Goal: Transaction & Acquisition: Purchase product/service

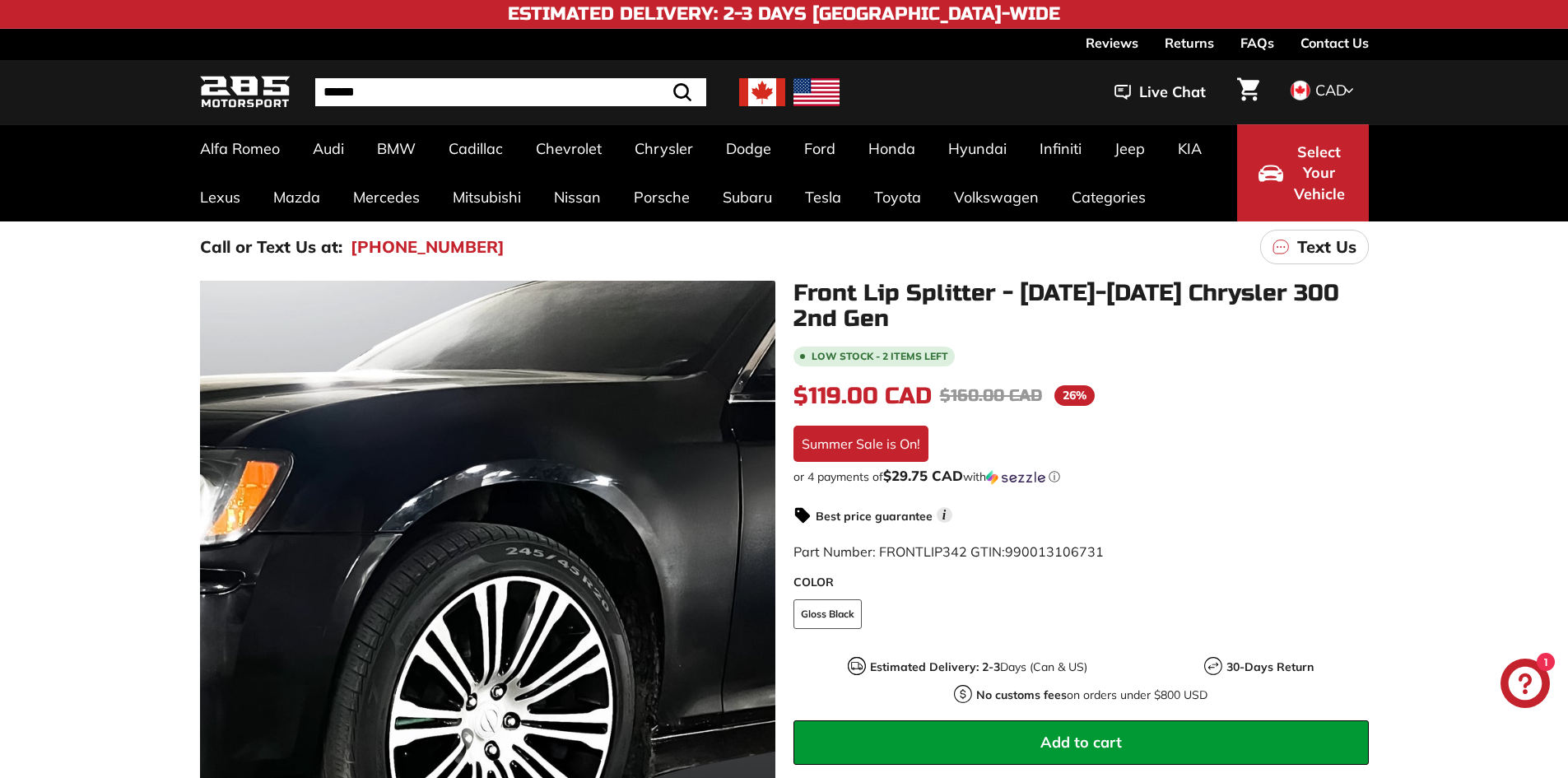
scroll to position [247, 0]
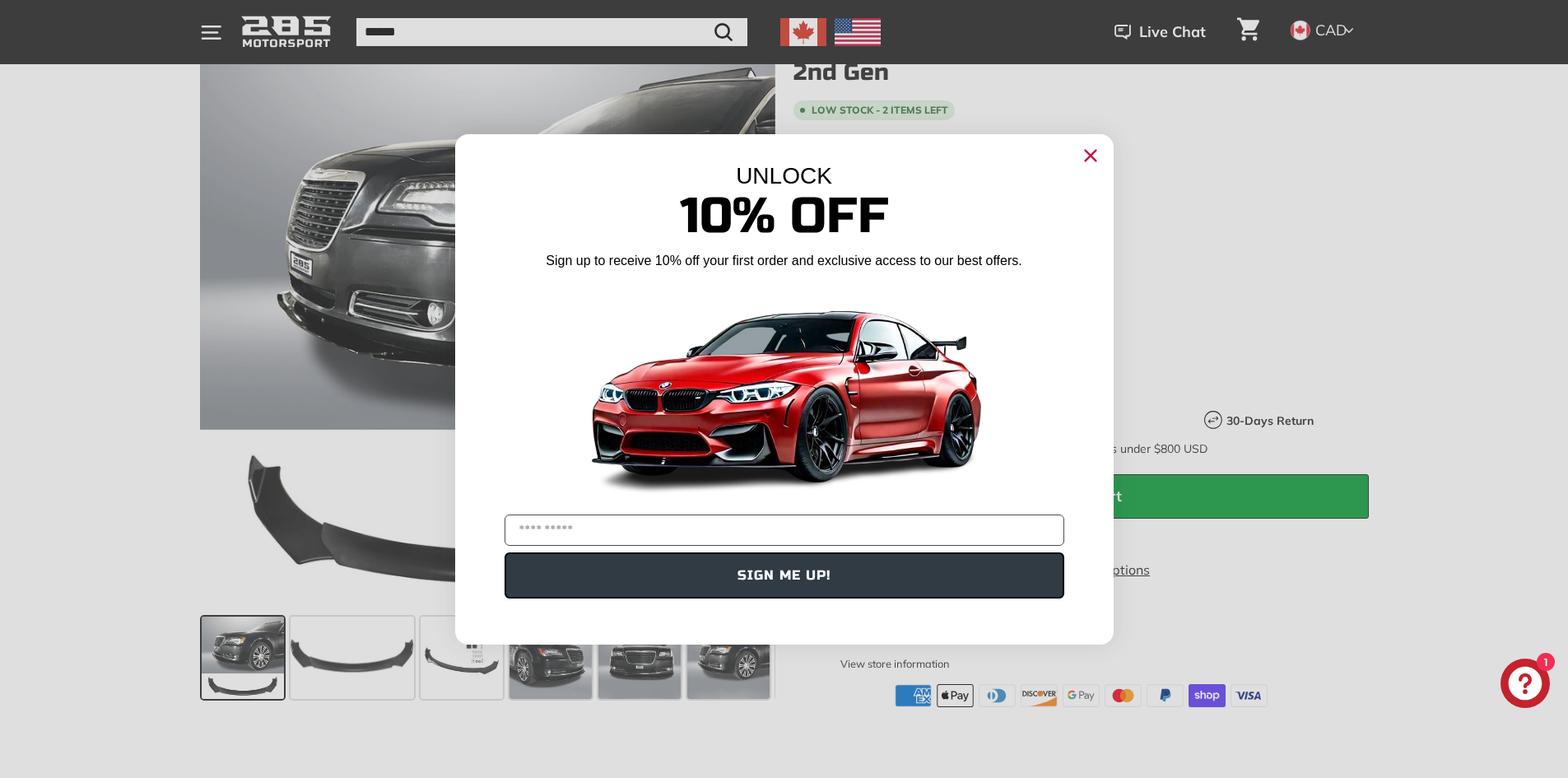
click at [1074, 163] on div "UNLOCK" at bounding box center [784, 176] width 609 height 27
click at [1092, 158] on icon "Close dialog" at bounding box center [1090, 154] width 11 height 11
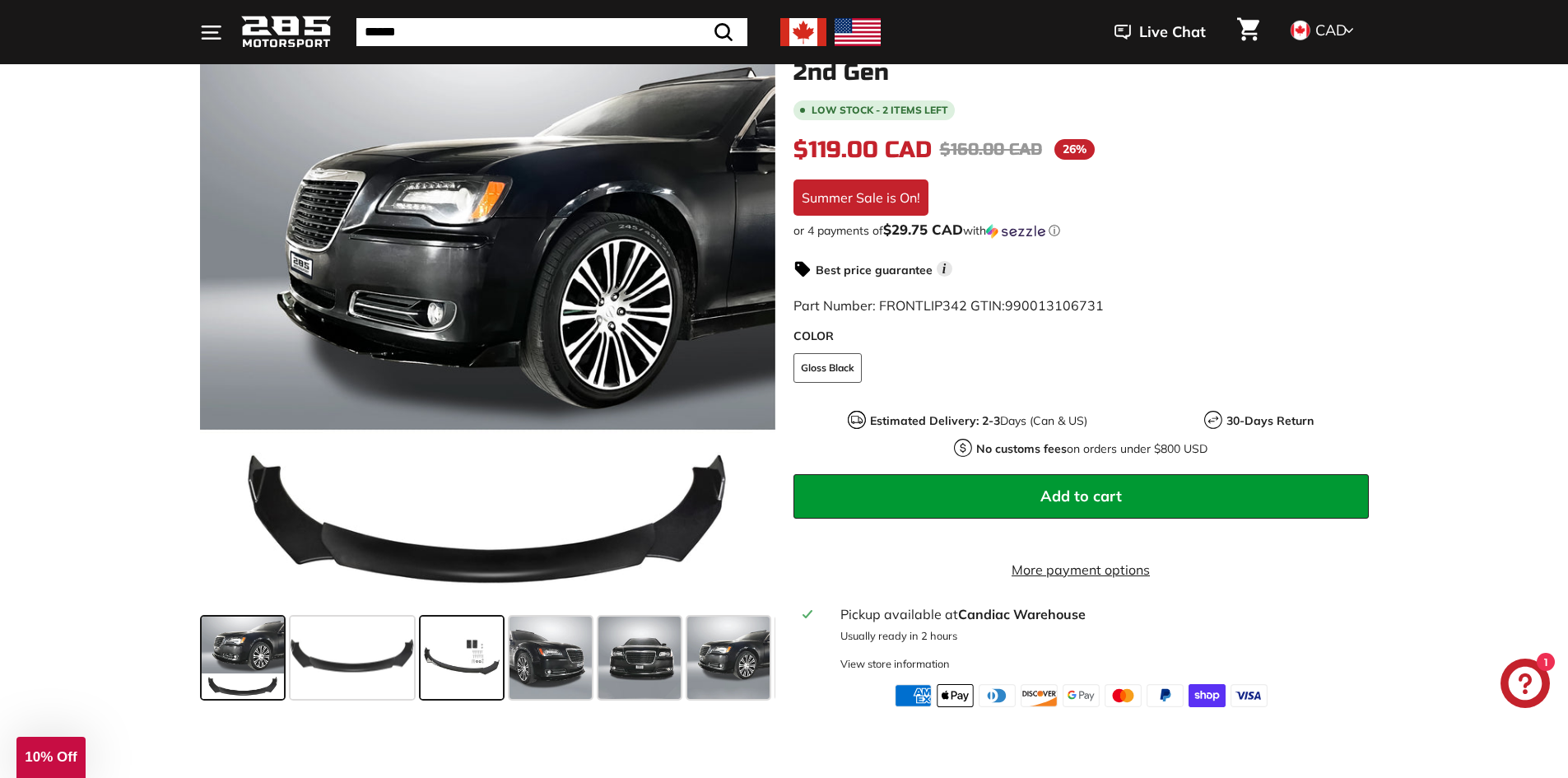
click at [444, 636] on span at bounding box center [462, 658] width 82 height 82
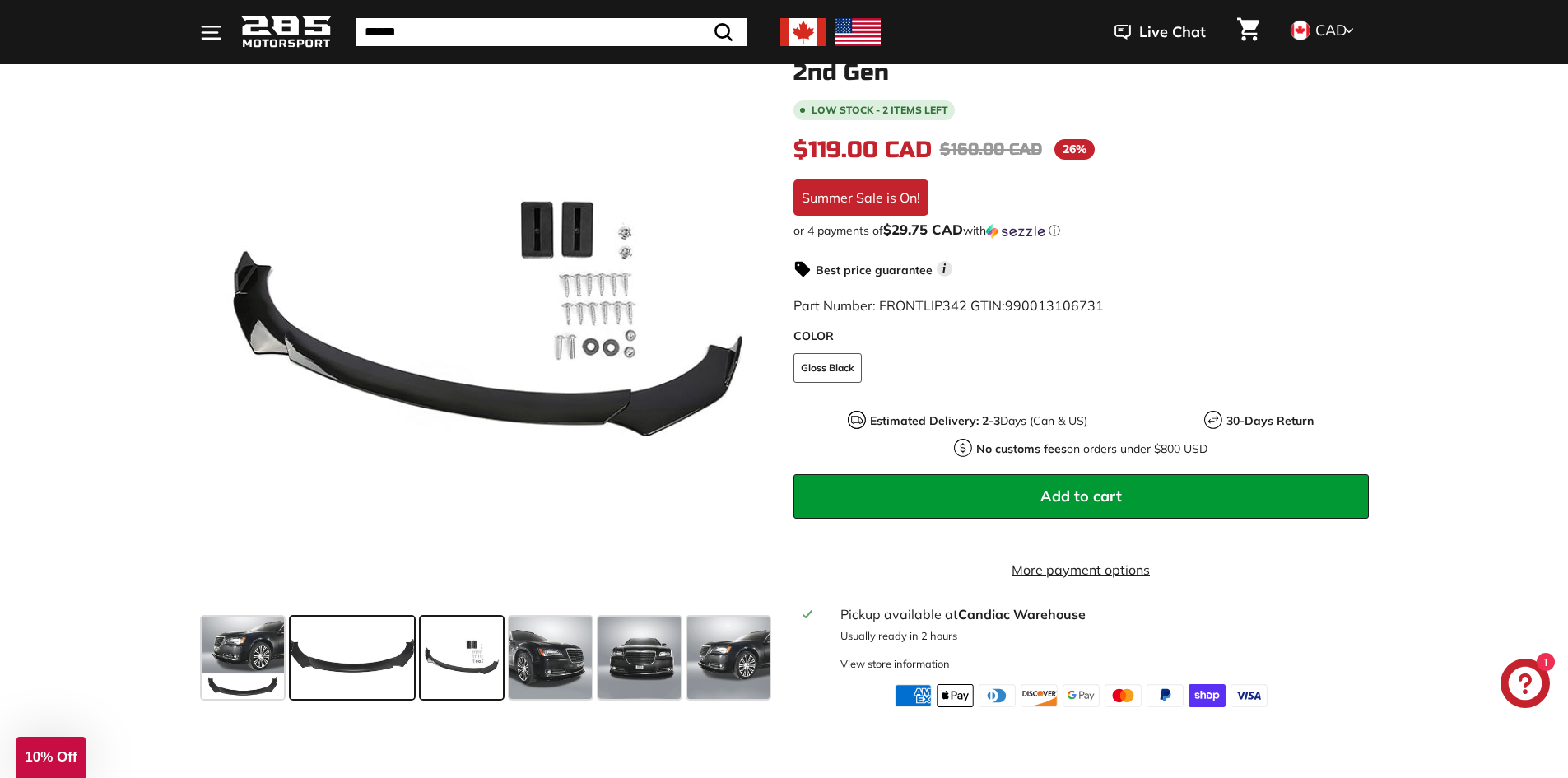
click at [347, 668] on span at bounding box center [352, 658] width 124 height 82
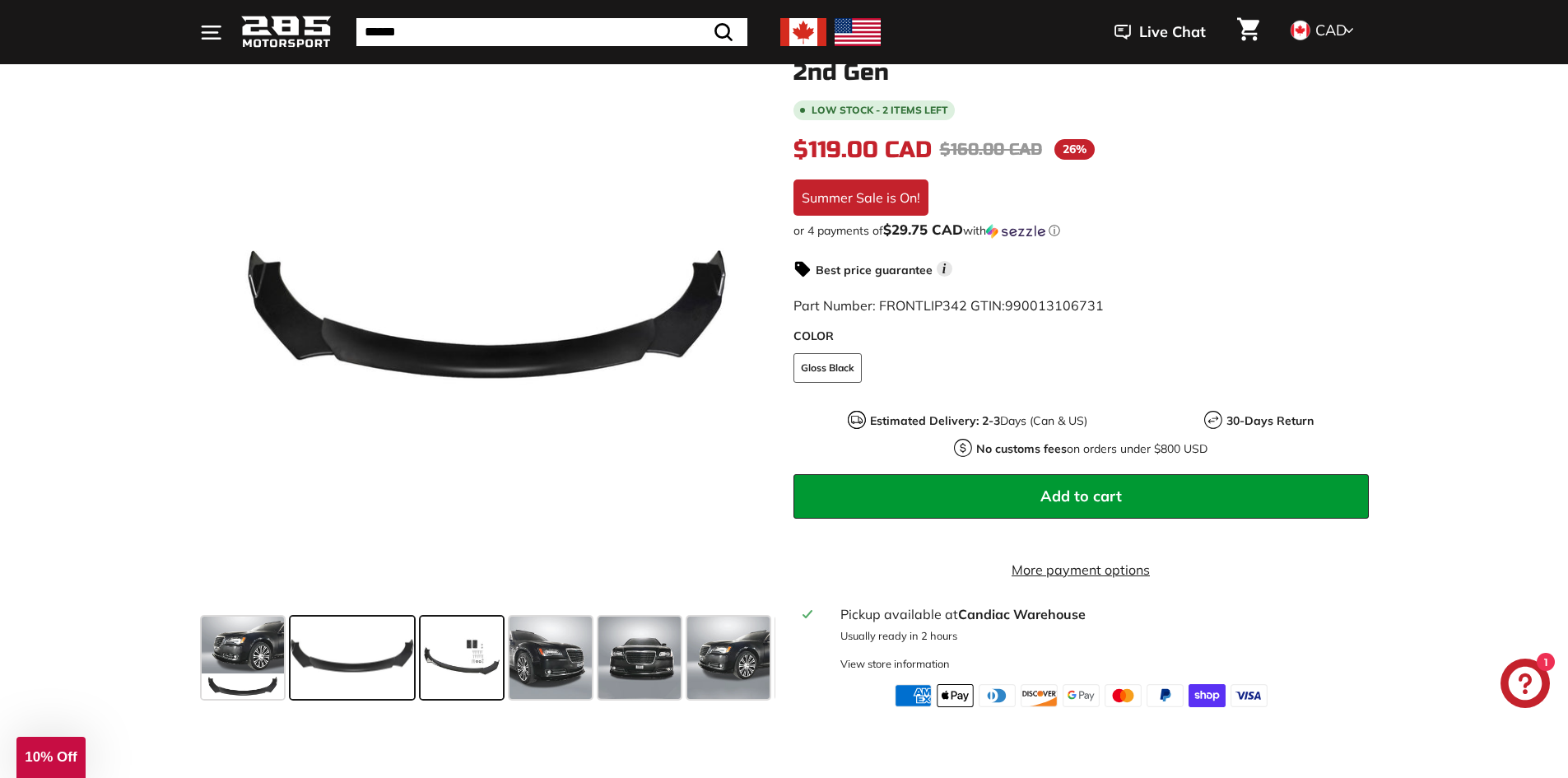
click at [446, 675] on span at bounding box center [462, 658] width 82 height 82
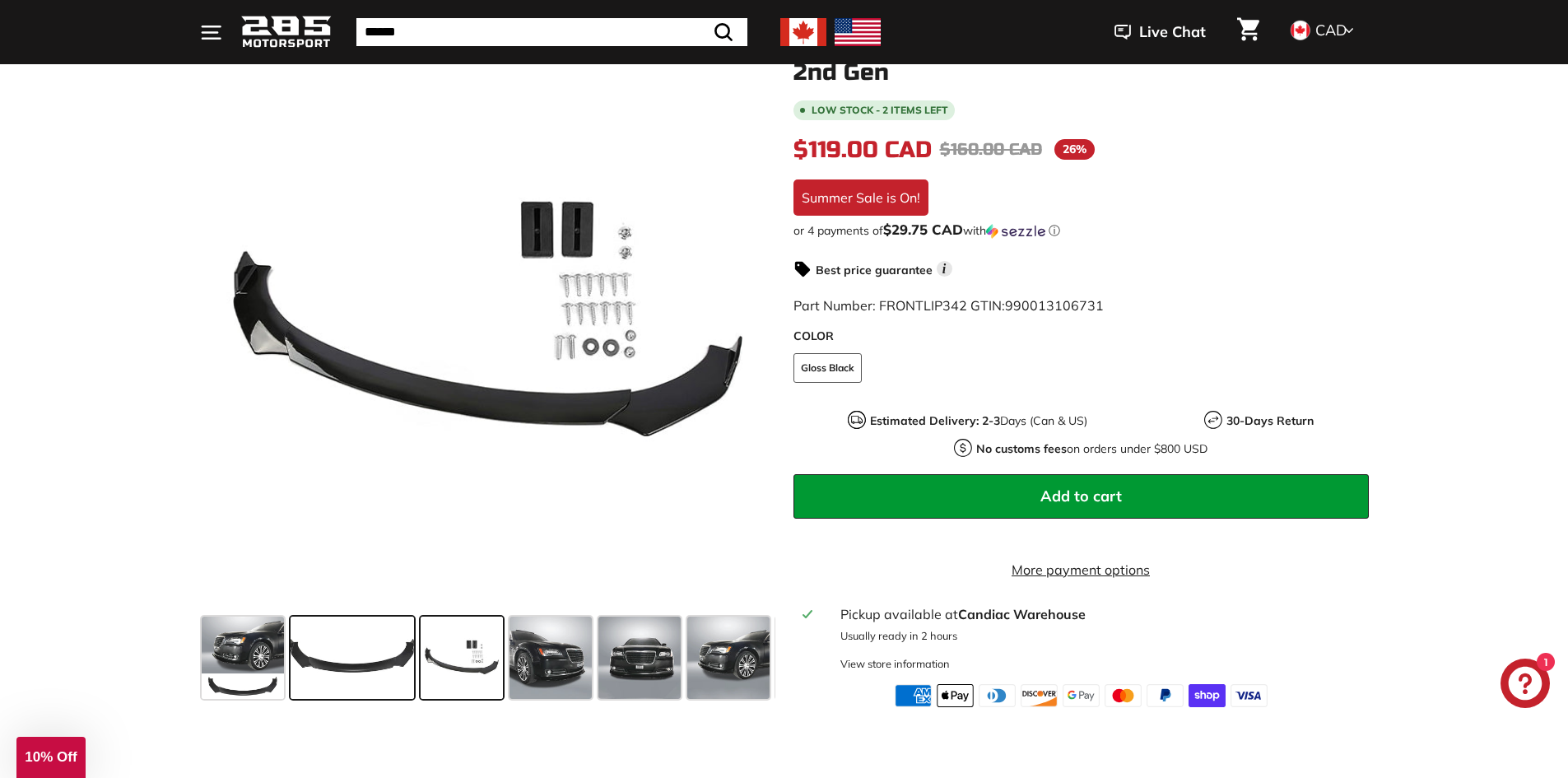
click at [400, 671] on span at bounding box center [352, 658] width 124 height 82
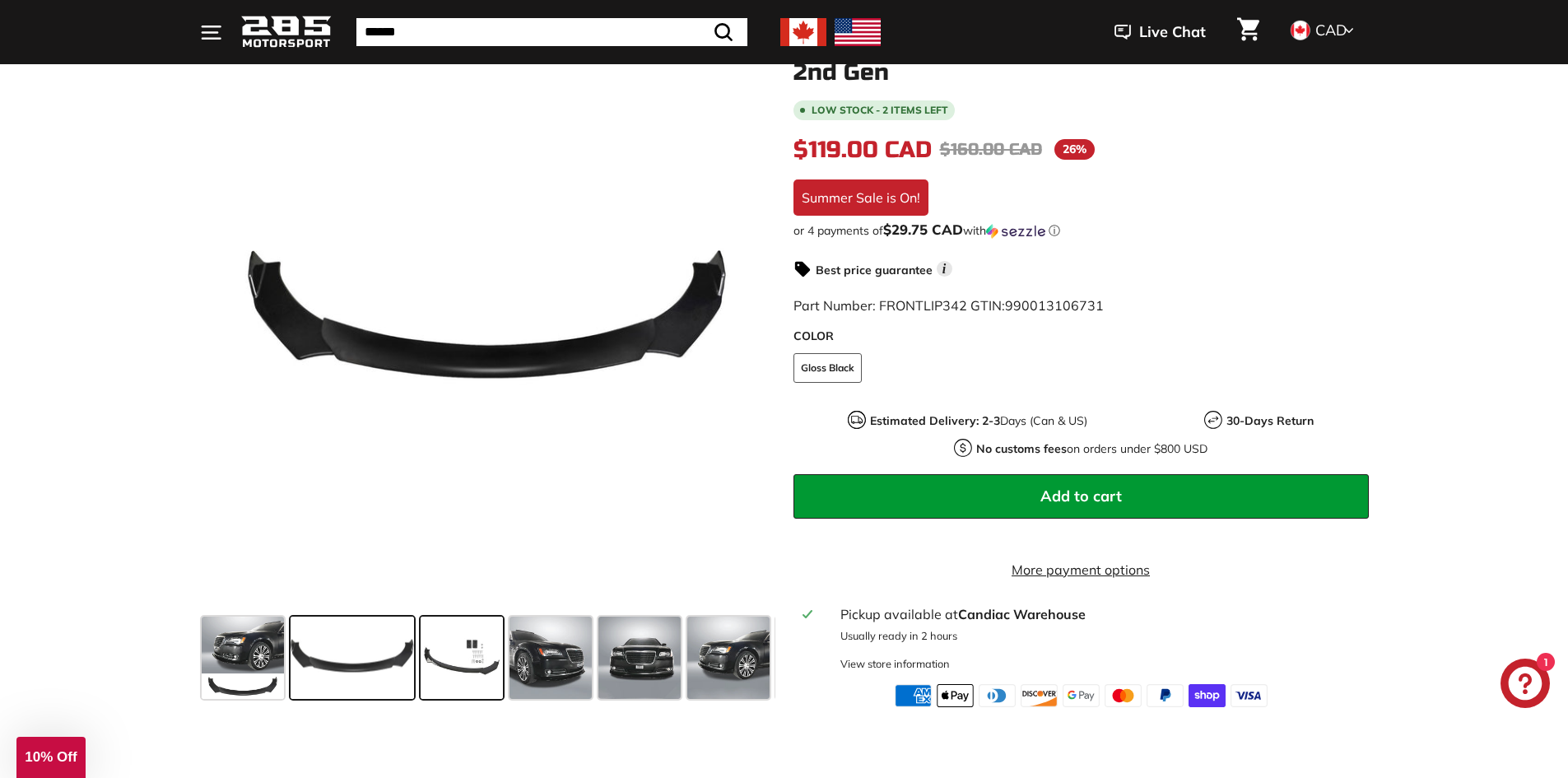
click at [483, 665] on span at bounding box center [462, 658] width 82 height 82
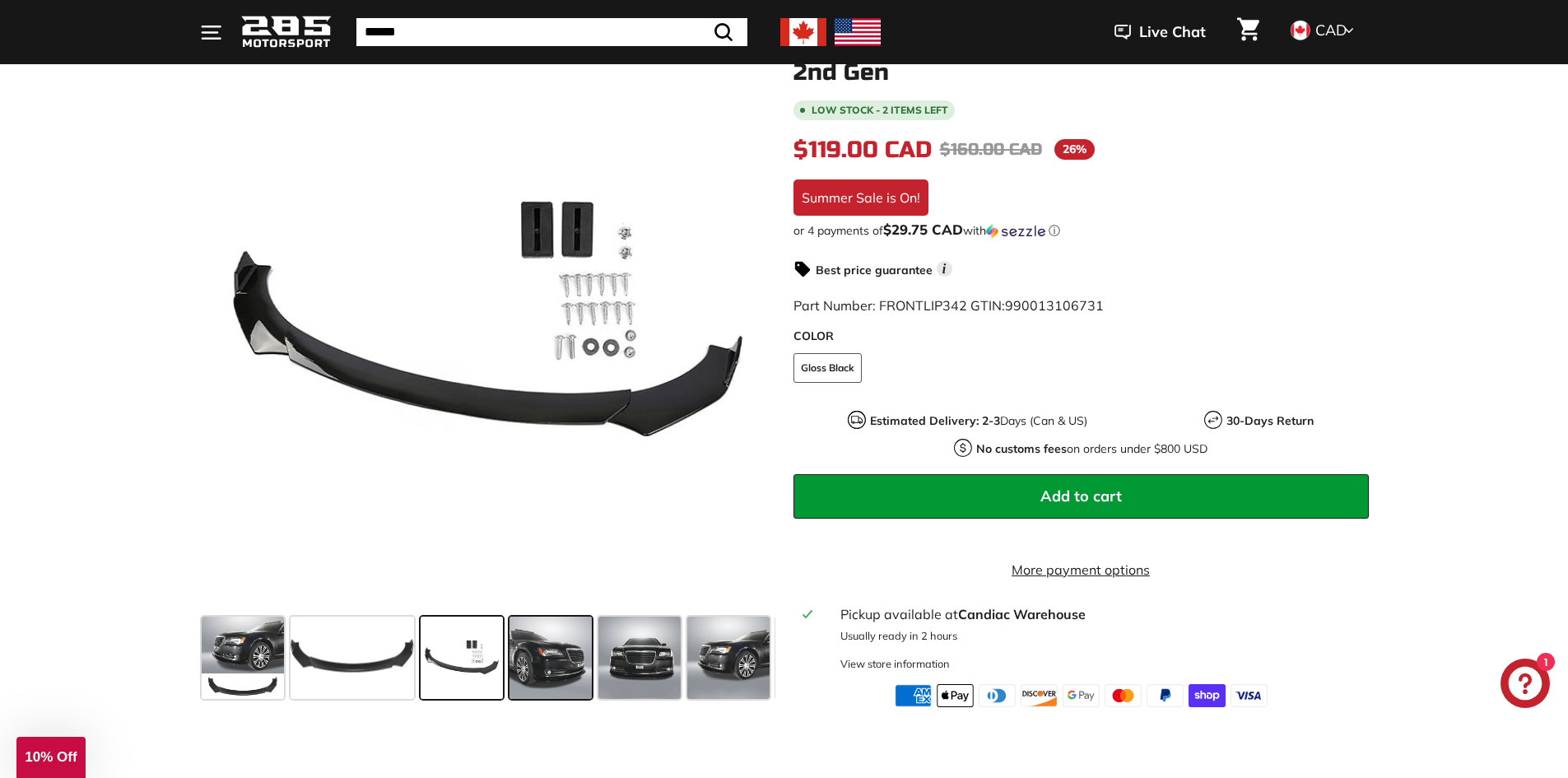
click at [546, 663] on span at bounding box center [550, 658] width 82 height 82
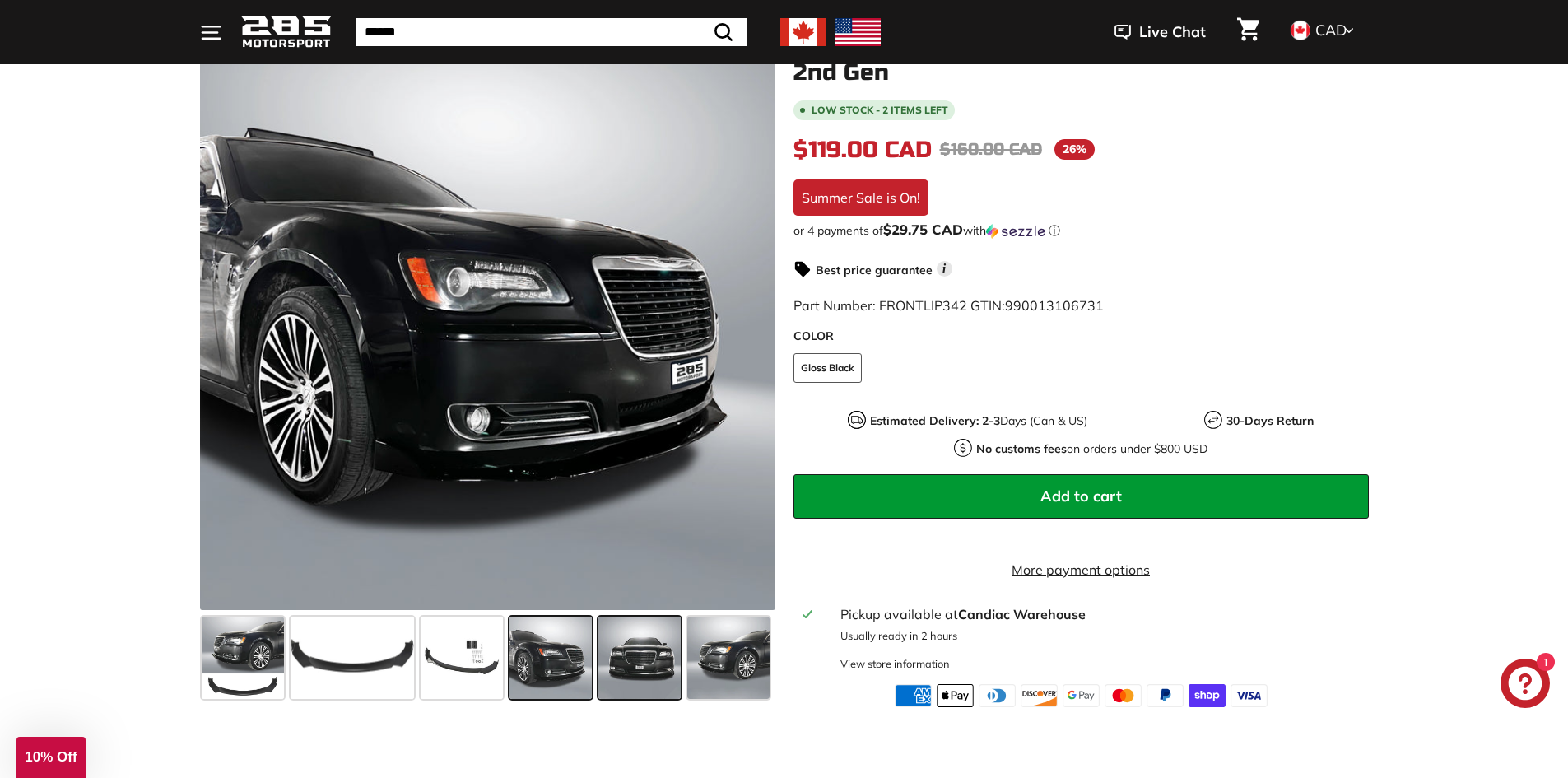
click at [640, 663] on span at bounding box center [639, 658] width 82 height 82
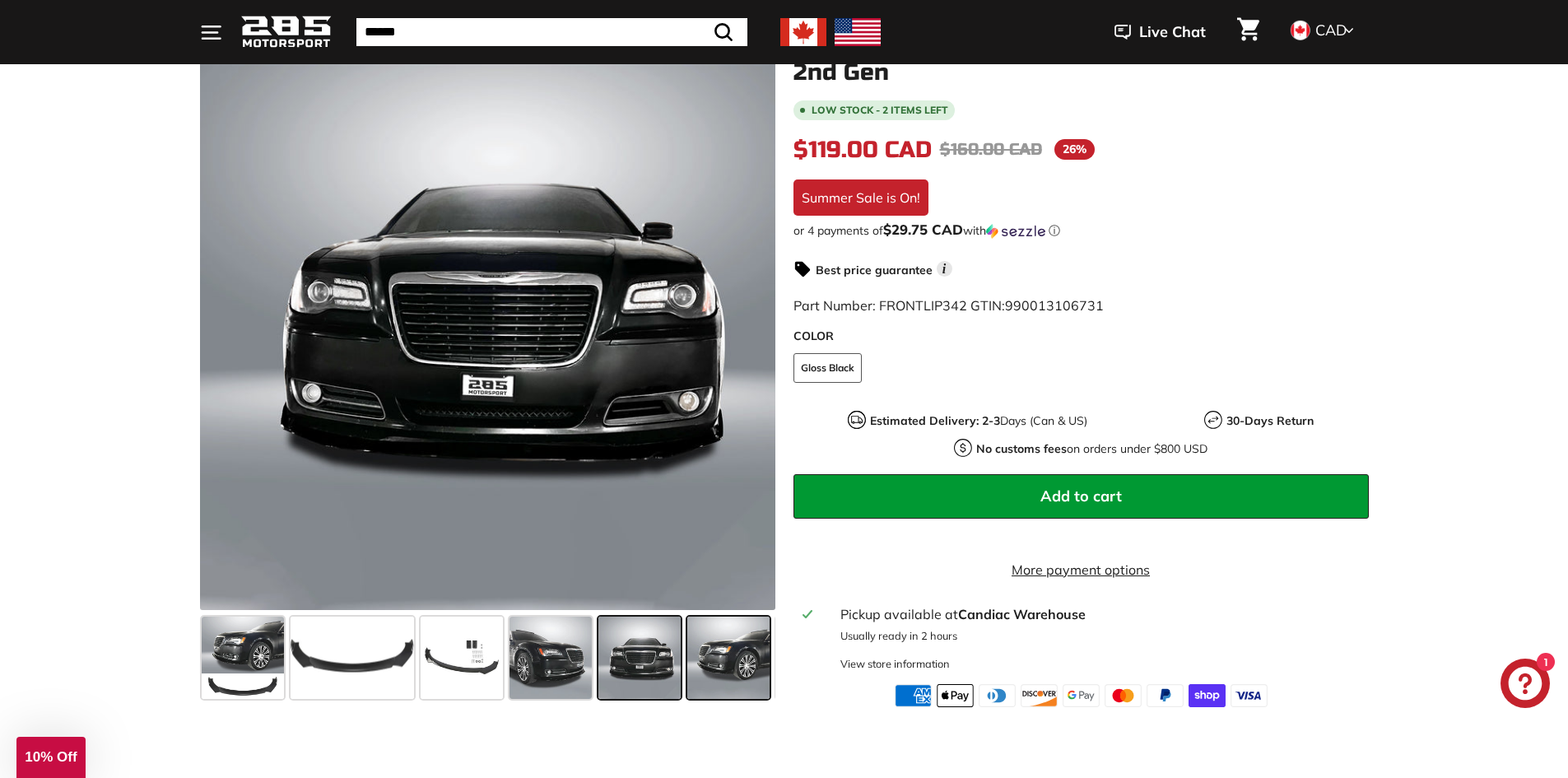
click at [730, 659] on span at bounding box center [728, 658] width 82 height 82
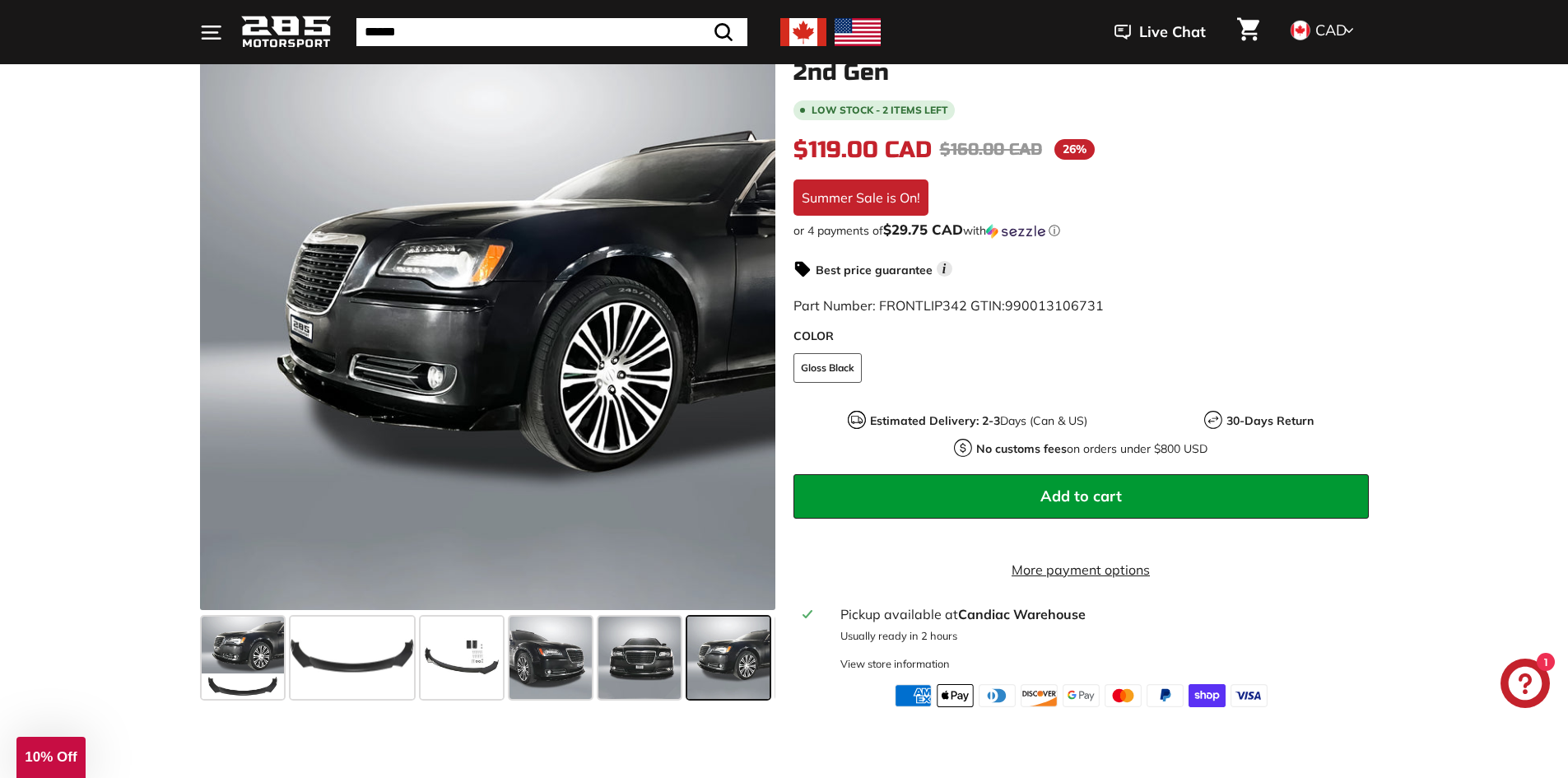
scroll to position [0, 86]
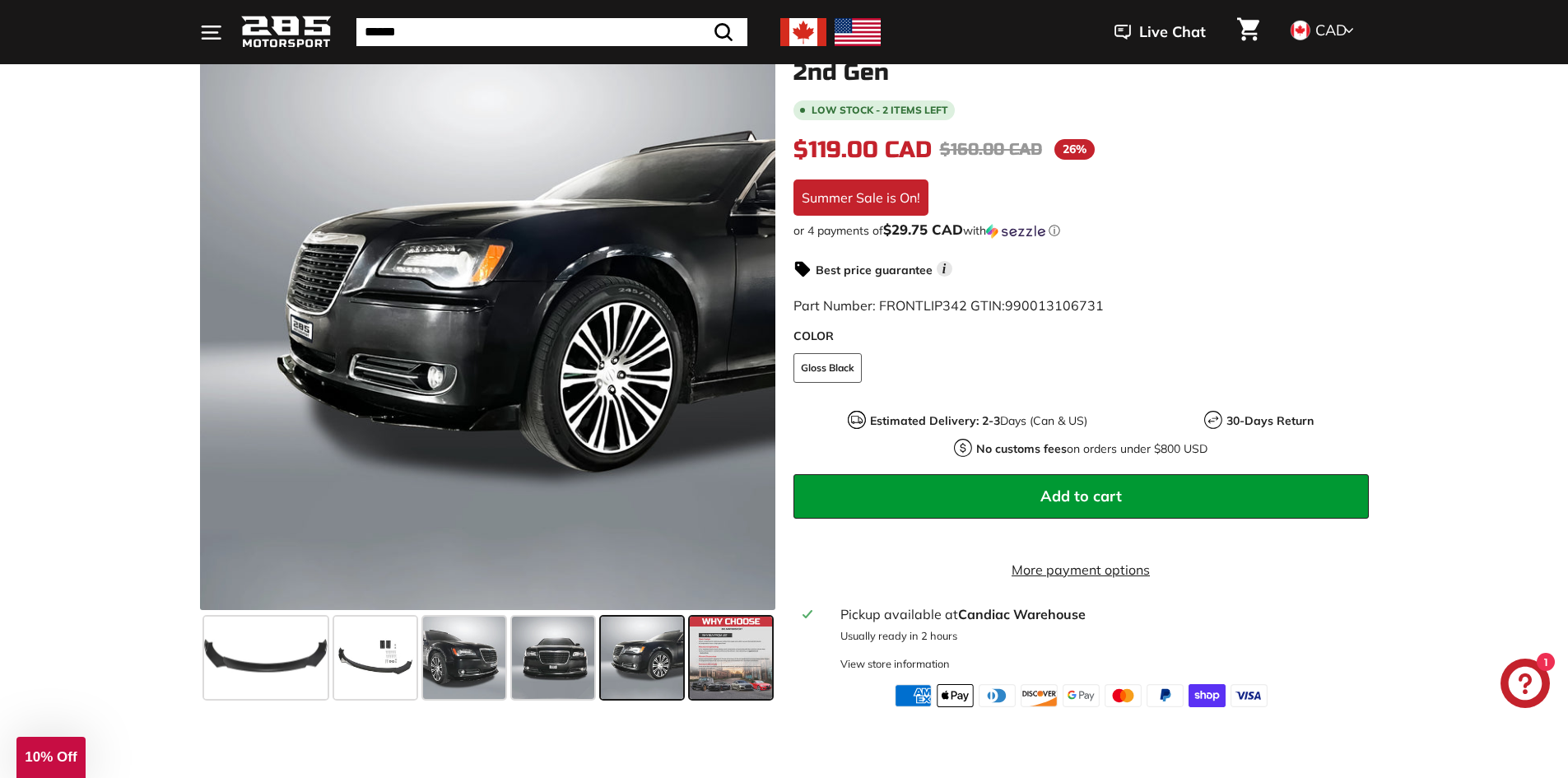
drag, startPoint x: 770, startPoint y: 653, endPoint x: 756, endPoint y: 656, distance: 14.3
click at [769, 653] on span at bounding box center [730, 658] width 82 height 82
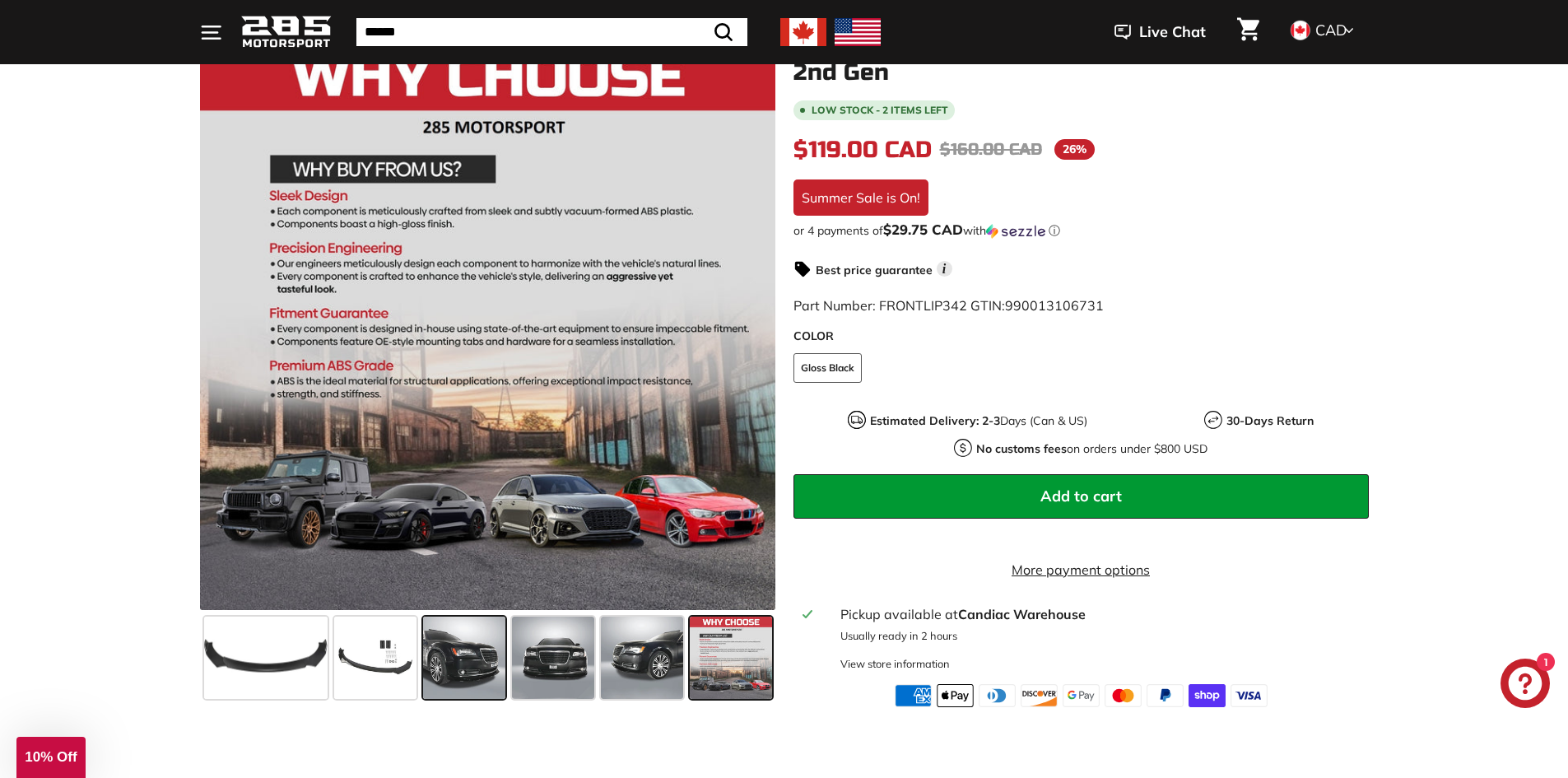
click at [481, 677] on span at bounding box center [464, 658] width 82 height 82
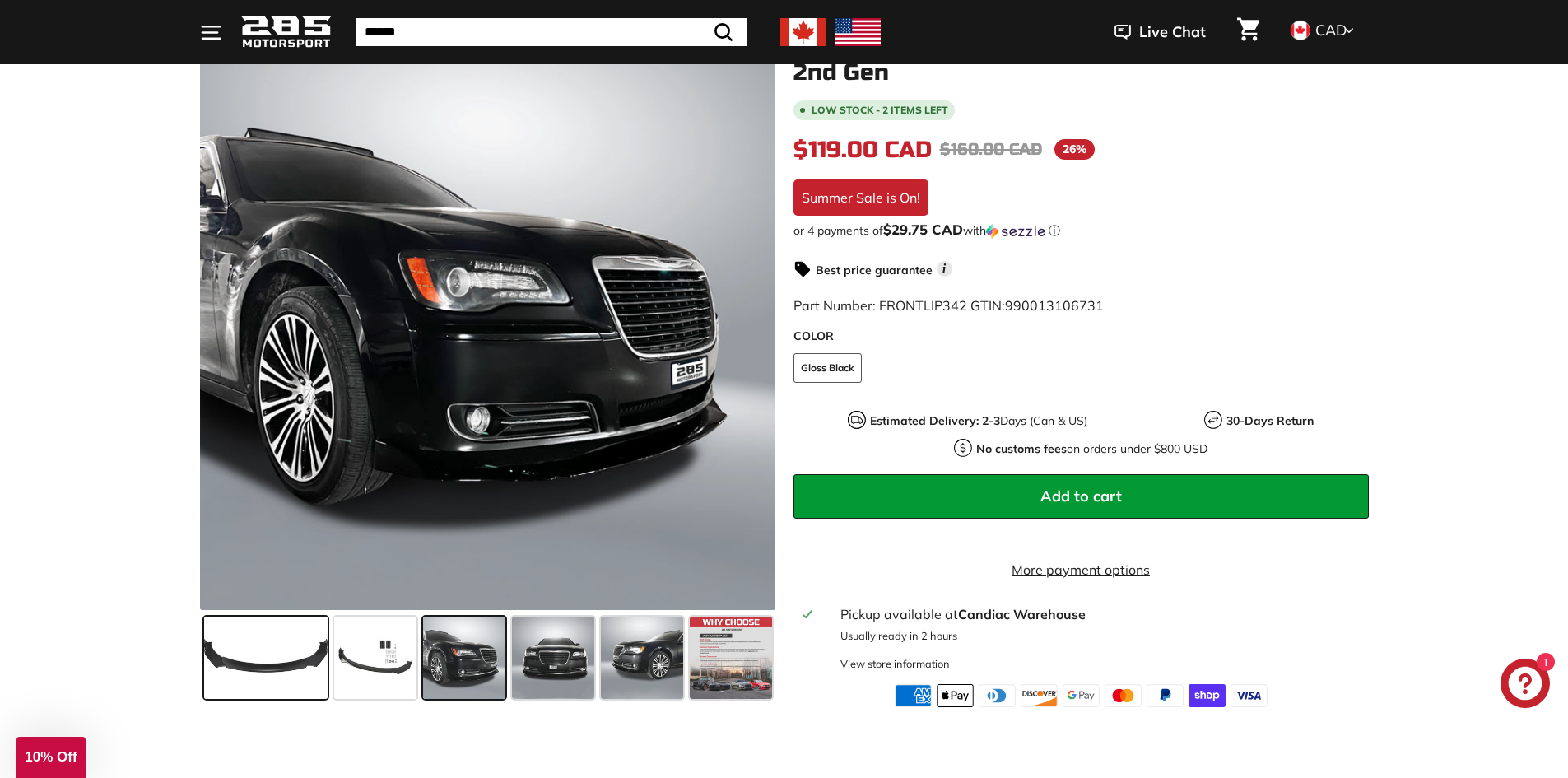
click at [303, 659] on span at bounding box center [266, 658] width 124 height 82
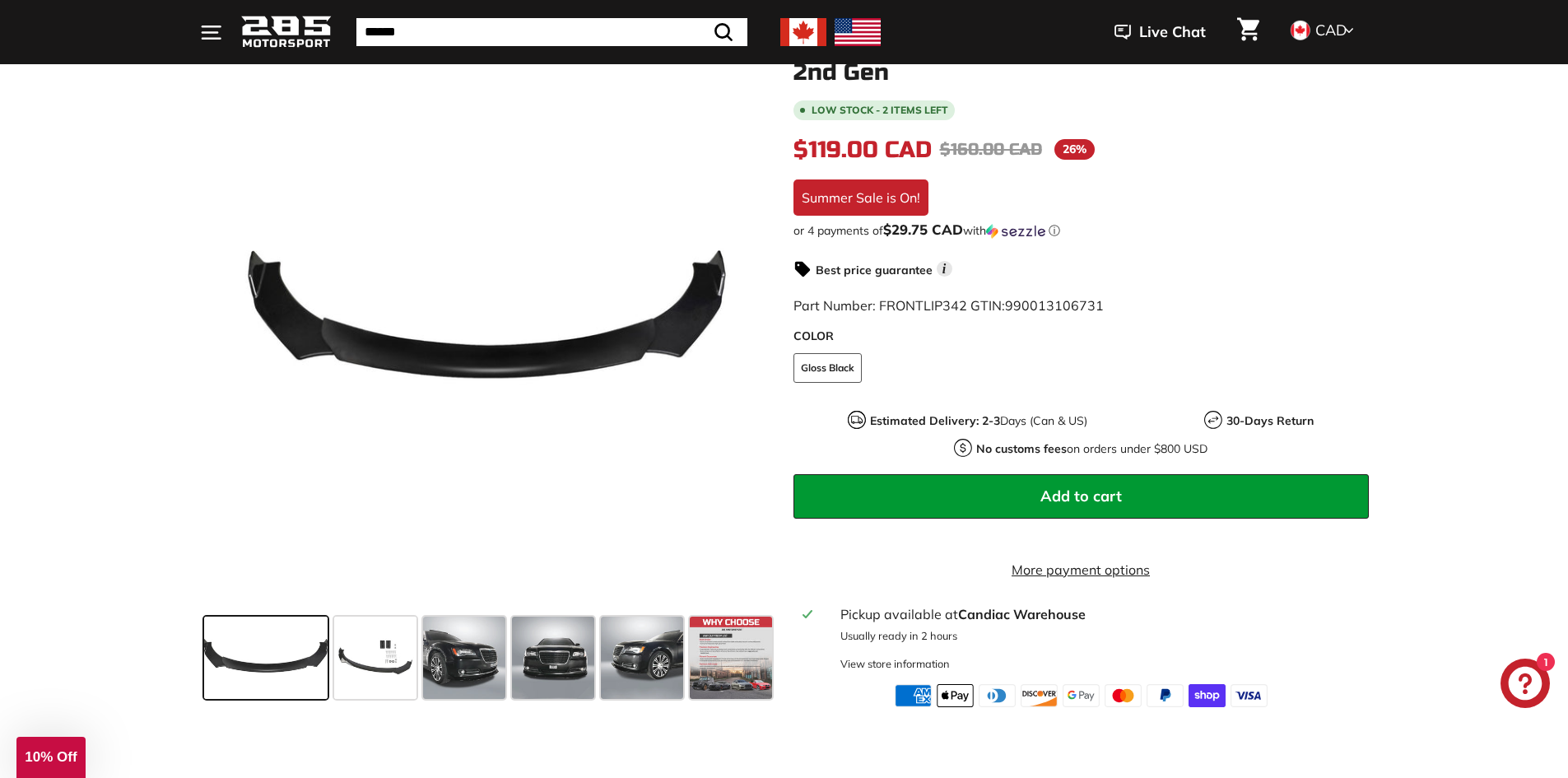
scroll to position [0, 0]
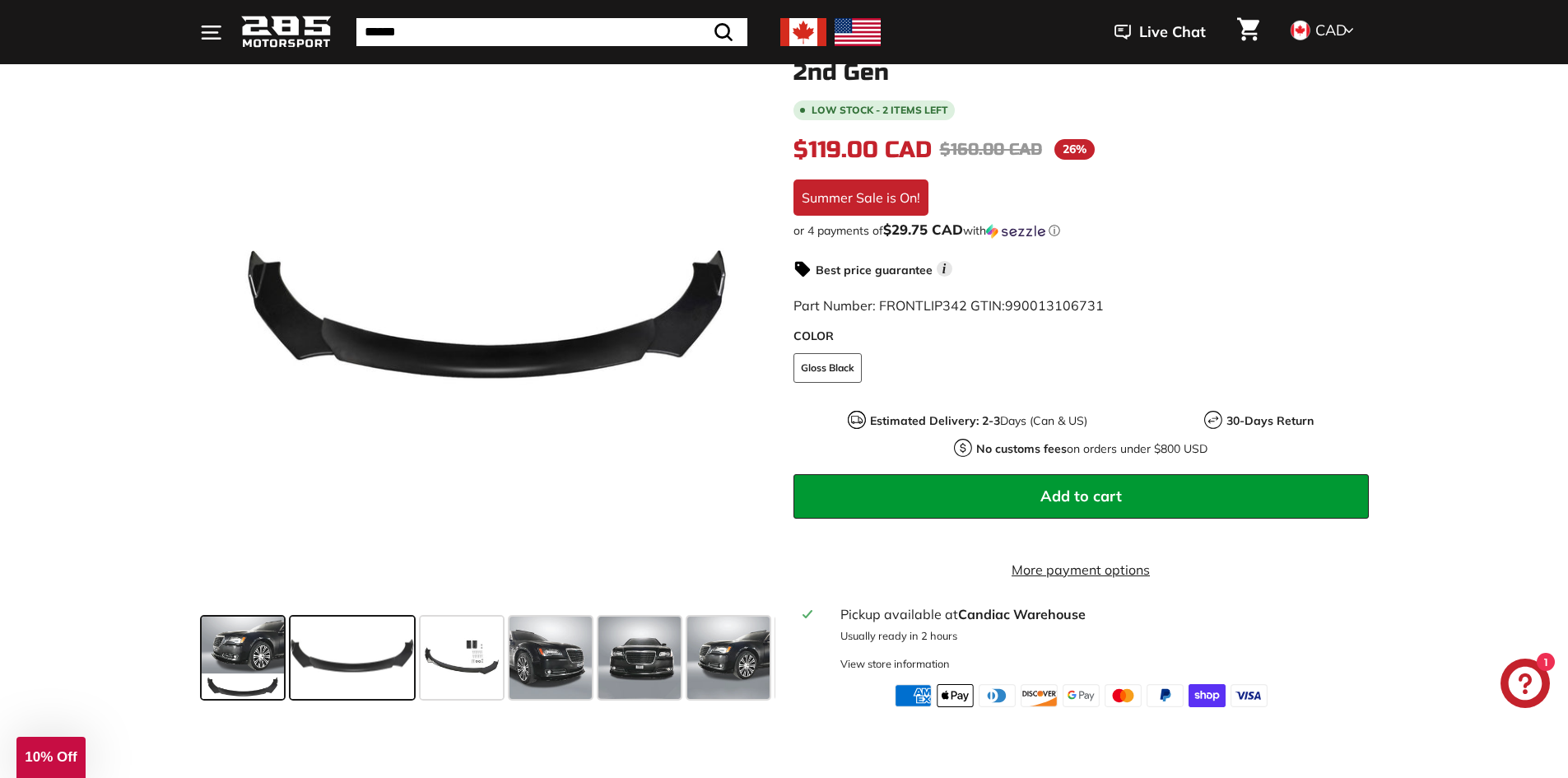
click at [209, 657] on span at bounding box center [242, 658] width 82 height 82
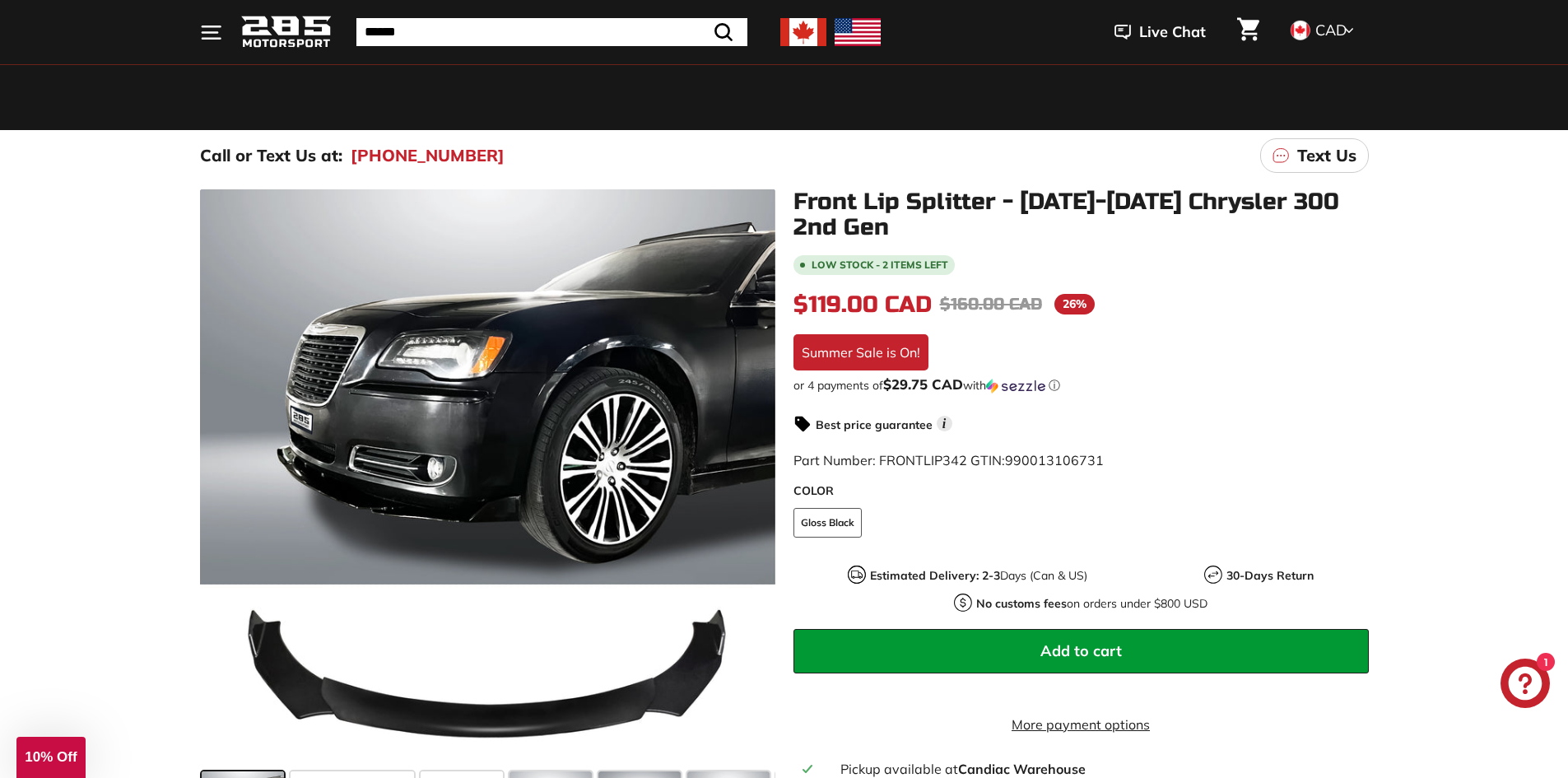
scroll to position [164, 0]
